Goal: Task Accomplishment & Management: Use online tool/utility

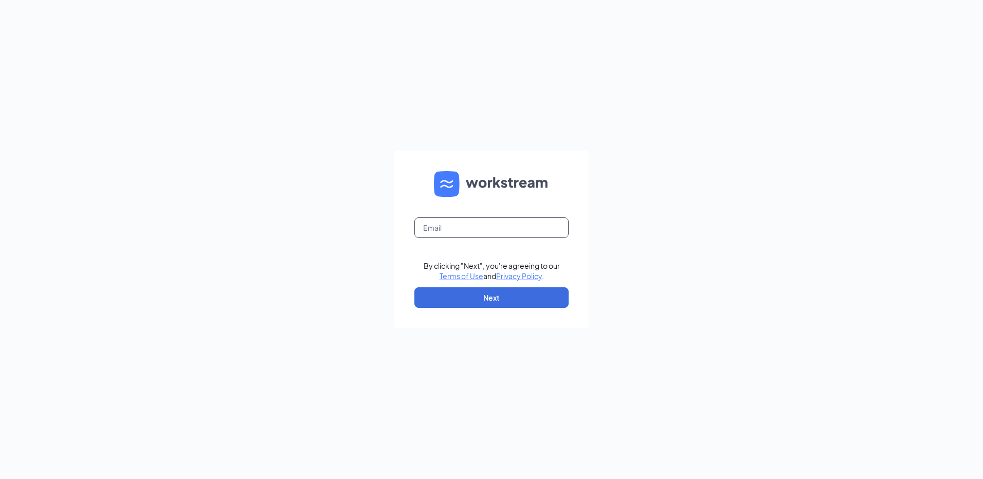
click at [494, 226] on input "text" at bounding box center [491, 227] width 154 height 21
type input "rs026113@tacobell.com"
click at [481, 299] on button "Next" at bounding box center [491, 297] width 154 height 21
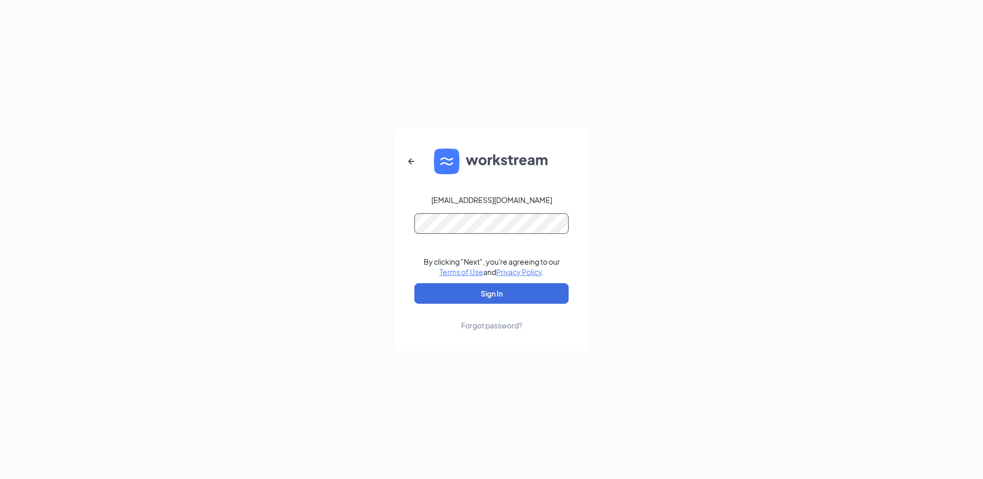
click at [414, 283] on button "Sign In" at bounding box center [491, 293] width 154 height 21
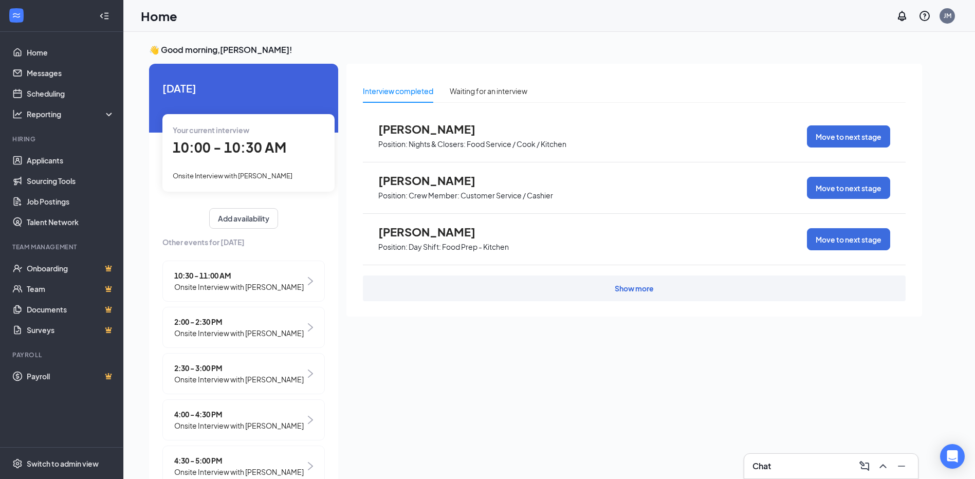
click at [202, 286] on span "Onsite Interview with Brittany Moody" at bounding box center [239, 286] width 130 height 11
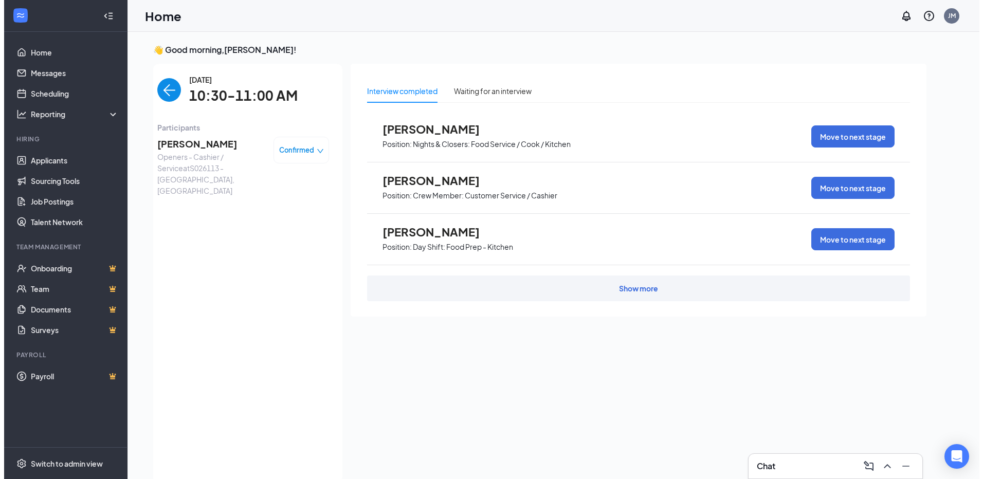
scroll to position [4, 0]
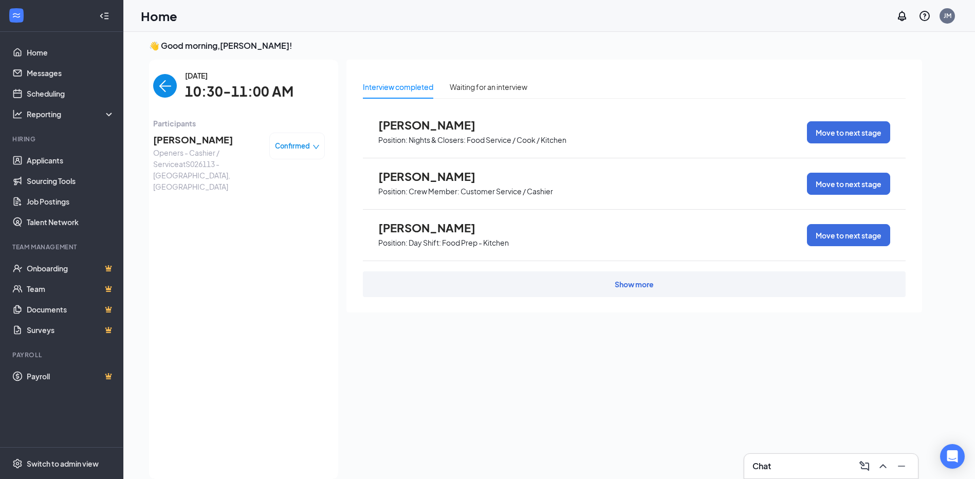
click at [178, 137] on span "[PERSON_NAME]" at bounding box center [207, 140] width 108 height 14
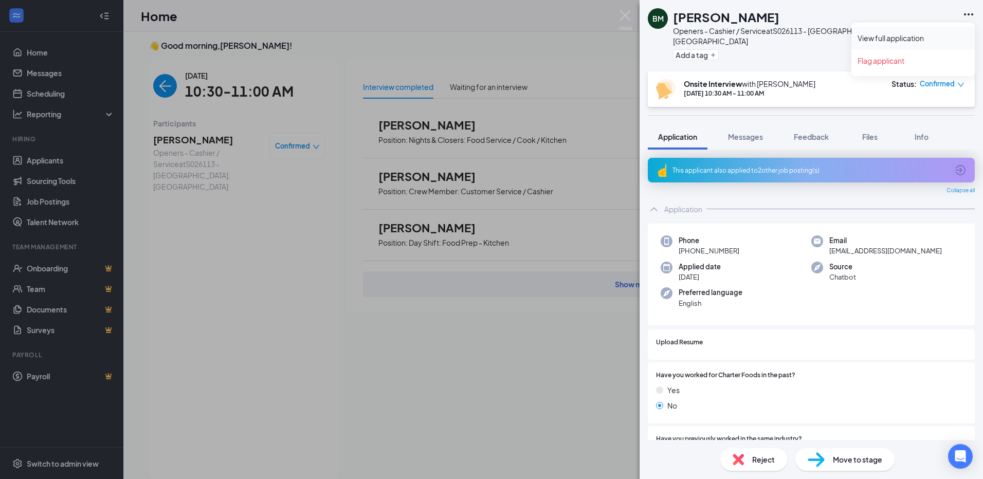
click at [917, 35] on link "View full application" at bounding box center [912, 38] width 111 height 10
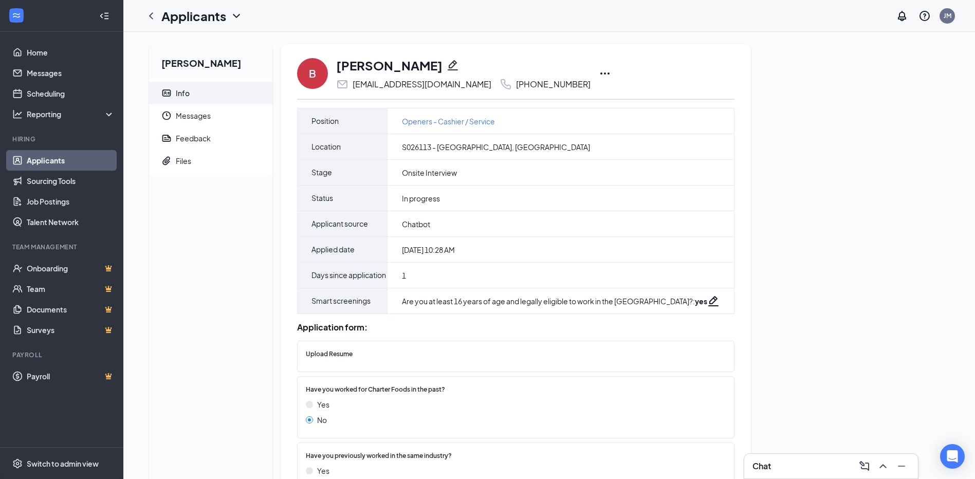
click at [599, 73] on icon "Ellipses" at bounding box center [605, 73] width 12 height 12
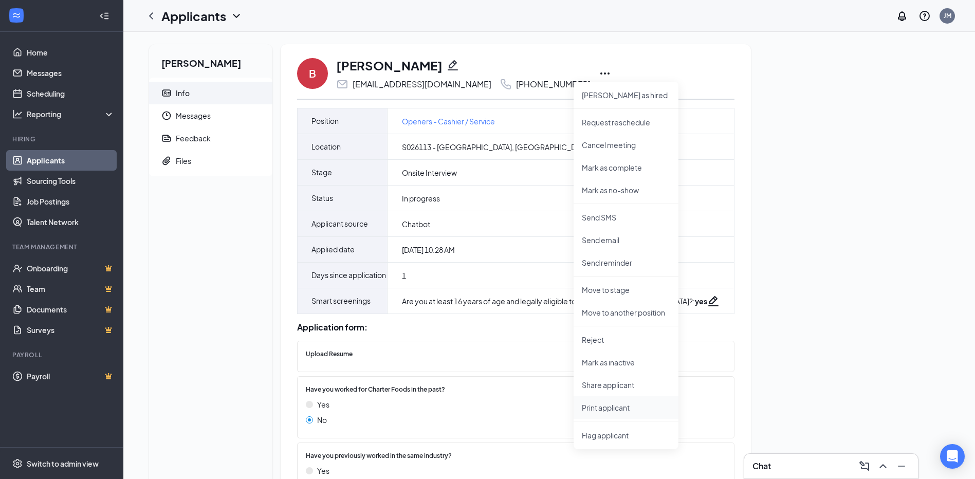
click at [600, 407] on p "Print applicant" at bounding box center [626, 407] width 88 height 10
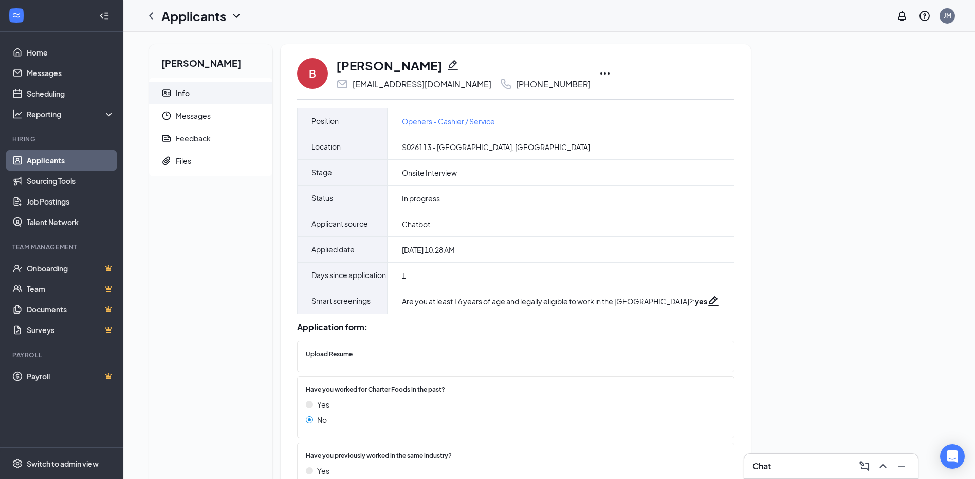
click at [781, 467] on div "Chat" at bounding box center [830, 466] width 157 height 16
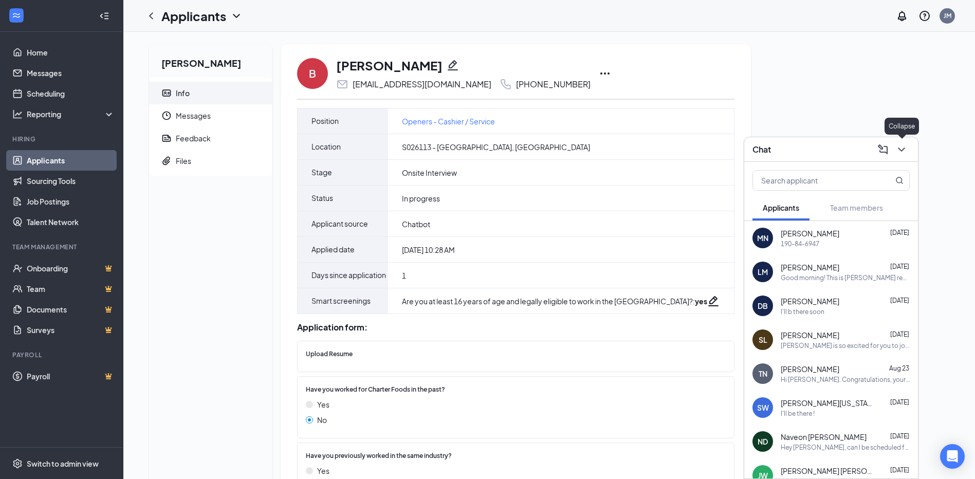
click at [901, 144] on icon "ChevronDown" at bounding box center [901, 149] width 12 height 12
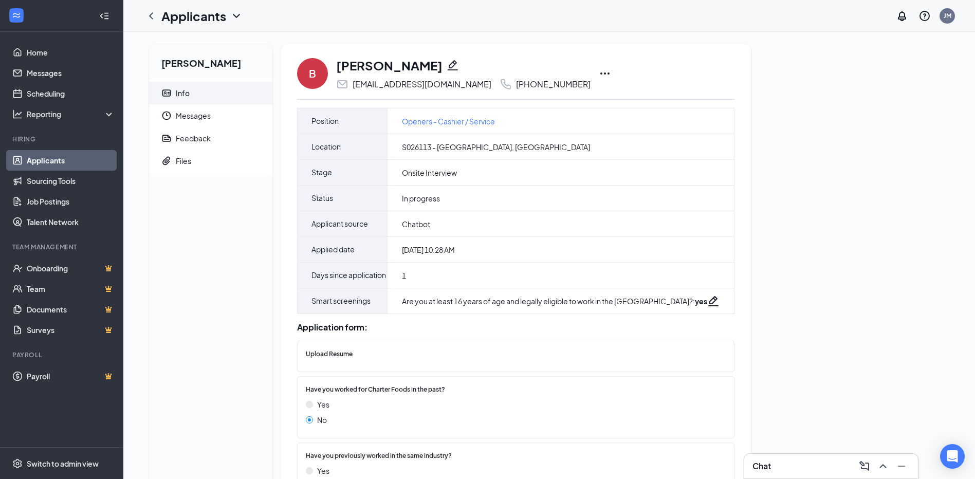
click at [783, 129] on div "[PERSON_NAME] Info Messages Feedback Files B [PERSON_NAME] [EMAIL_ADDRESS][DOMA…" at bounding box center [549, 447] width 817 height 807
click at [146, 20] on icon "ChevronLeft" at bounding box center [151, 16] width 12 height 12
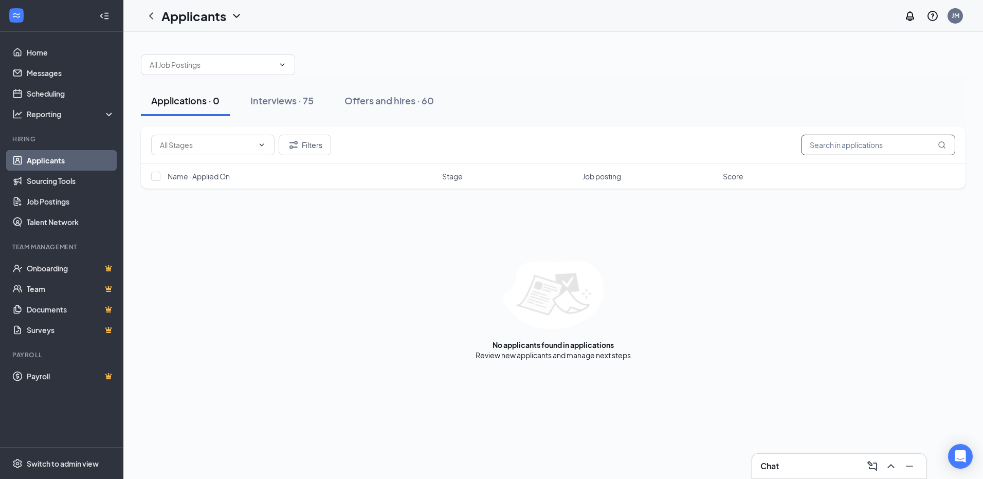
click at [835, 146] on input "text" at bounding box center [878, 145] width 154 height 21
type input "[PERSON_NAME]"
click at [596, 357] on link "Offers and hires" at bounding box center [585, 355] width 54 height 9
